Goal: Task Accomplishment & Management: Manage account settings

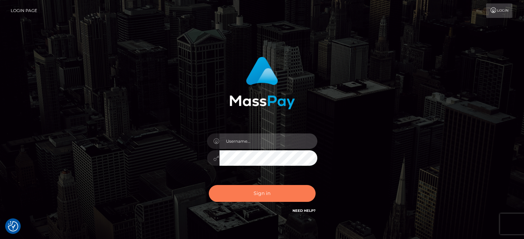
type input "[PERSON_NAME][URL]"
click at [248, 192] on button "Sign in" at bounding box center [262, 193] width 107 height 17
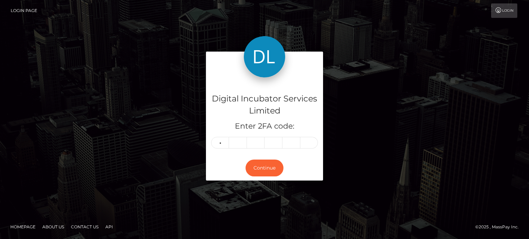
type input "3"
type input "4"
type input "2"
type input "9"
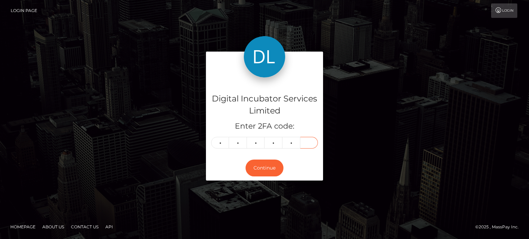
type input "8"
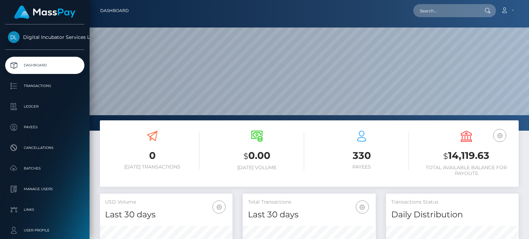
scroll to position [122, 132]
